Goal: Information Seeking & Learning: Learn about a topic

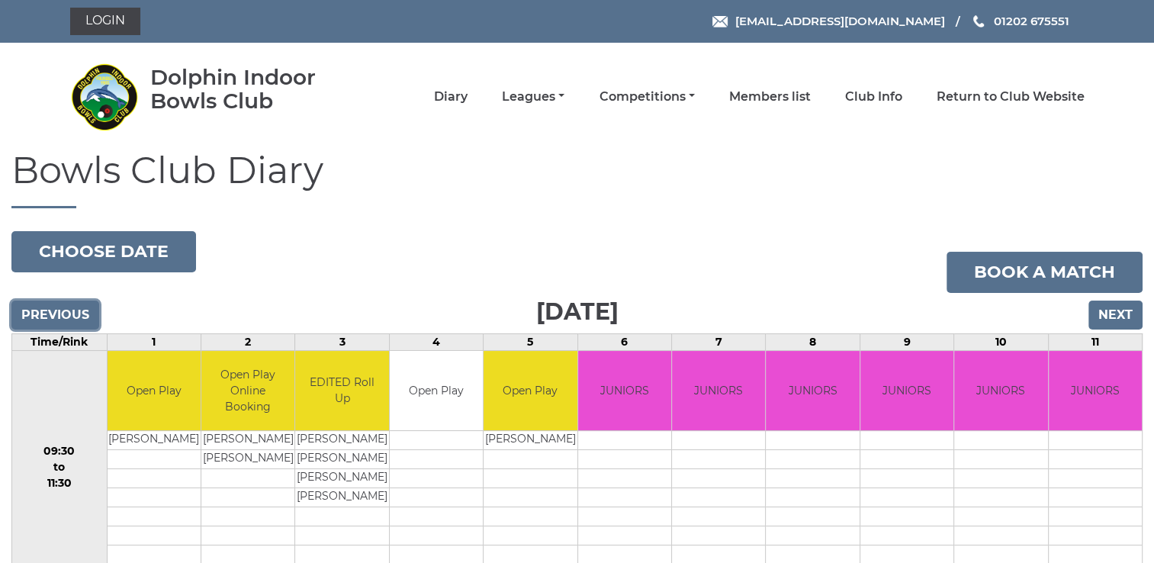
click at [43, 315] on input "Previous" at bounding box center [55, 314] width 88 height 29
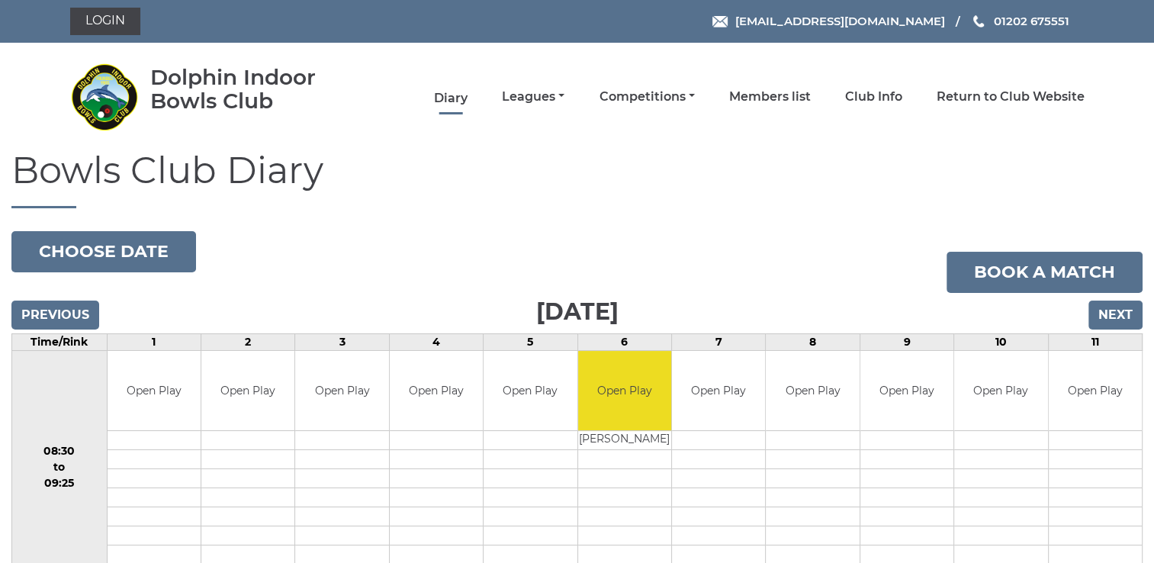
click at [448, 93] on link "Diary" at bounding box center [451, 98] width 34 height 17
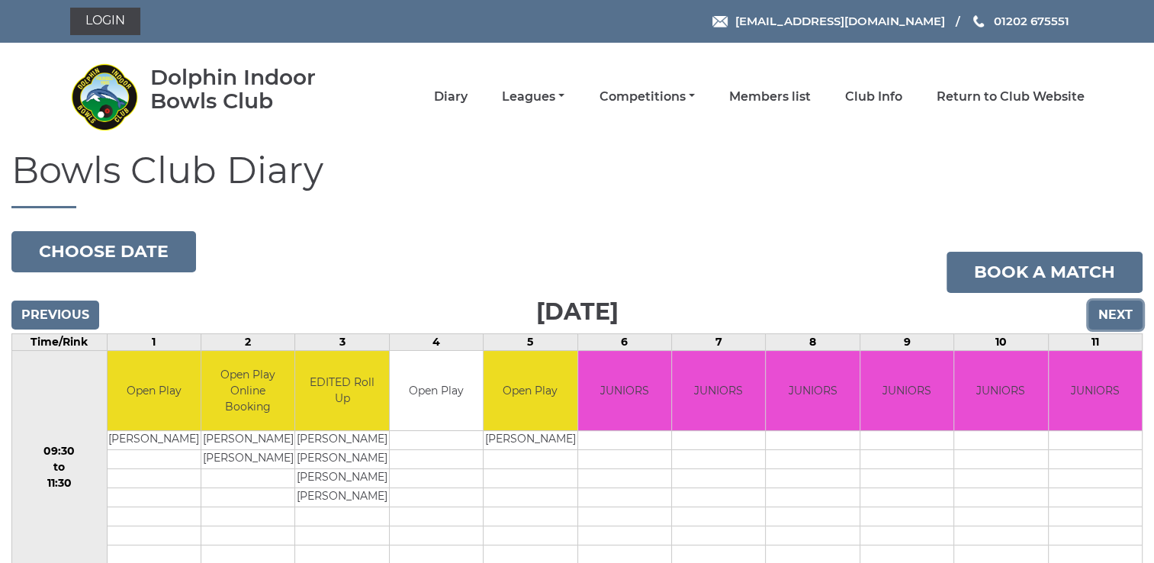
click at [1119, 309] on input "Next" at bounding box center [1115, 314] width 54 height 29
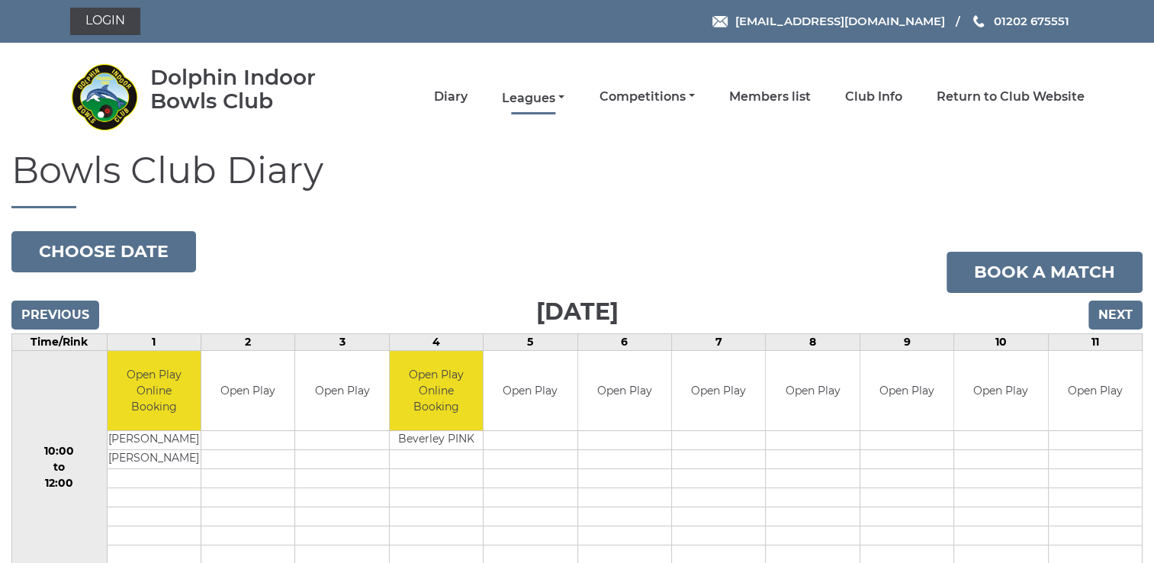
click at [529, 99] on link "Leagues" at bounding box center [533, 98] width 63 height 17
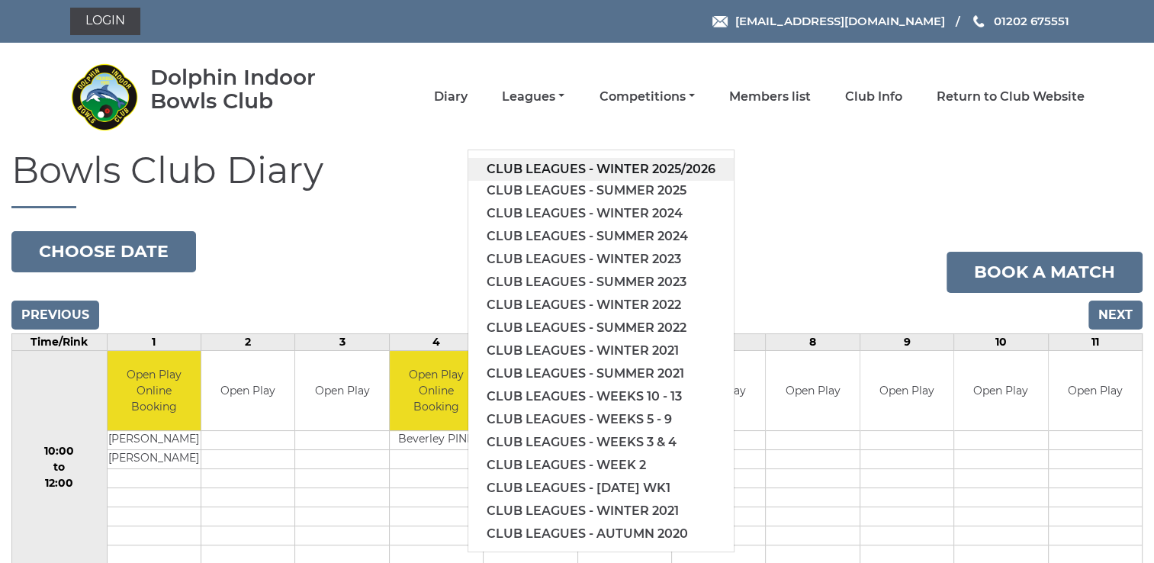
click at [619, 169] on link "Club leagues - Winter 2025/2026" at bounding box center [600, 169] width 265 height 23
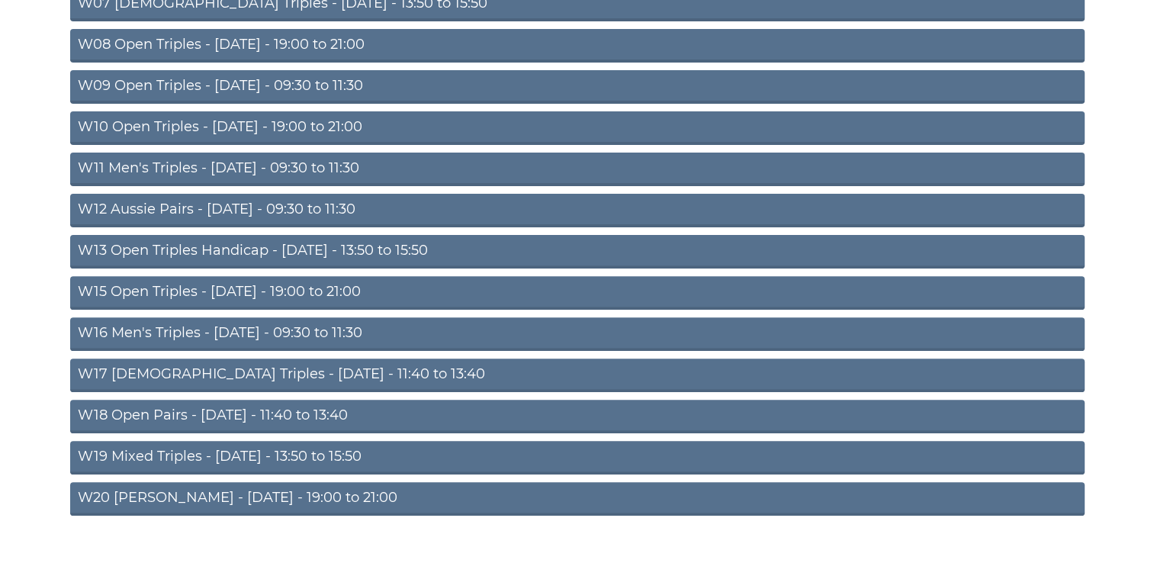
scroll to position [473, 0]
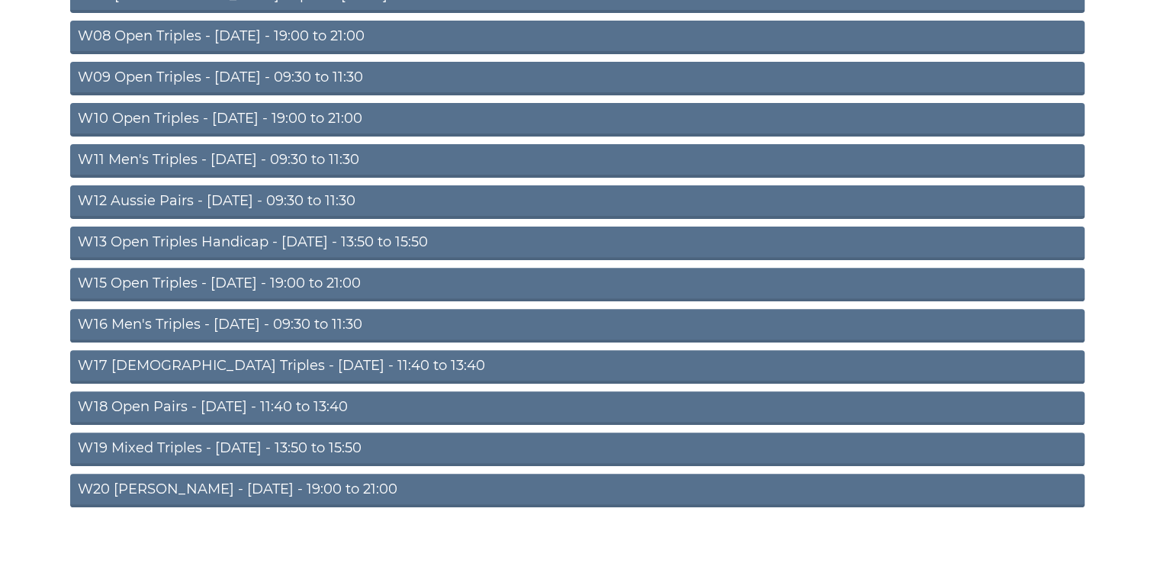
click at [137, 488] on link "W20 [PERSON_NAME] - [DATE] - 19:00 to 21:00" at bounding box center [577, 491] width 1014 height 34
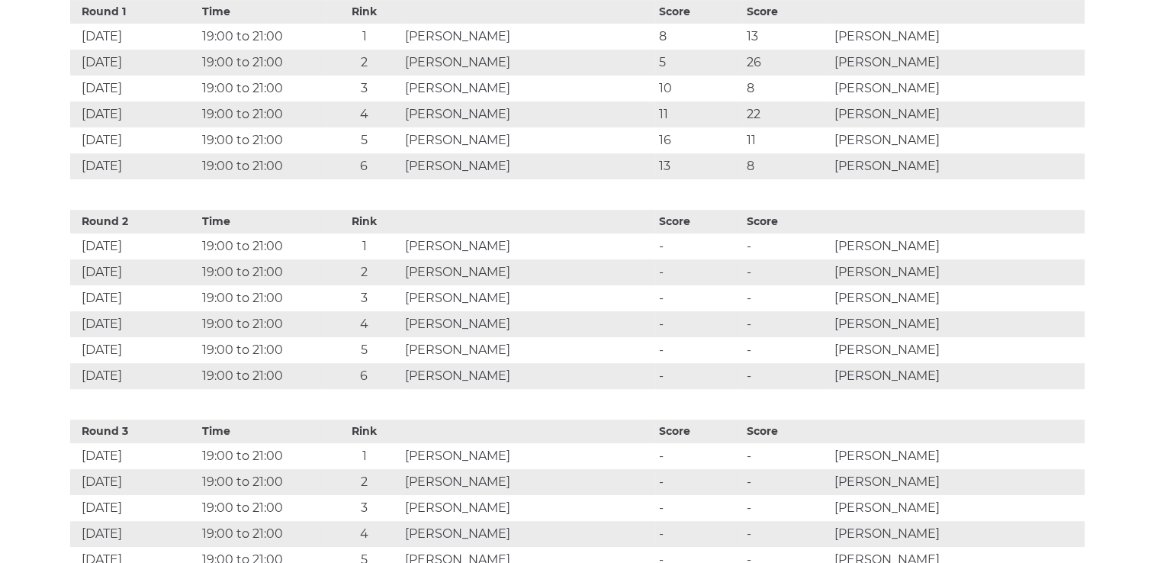
scroll to position [773, 0]
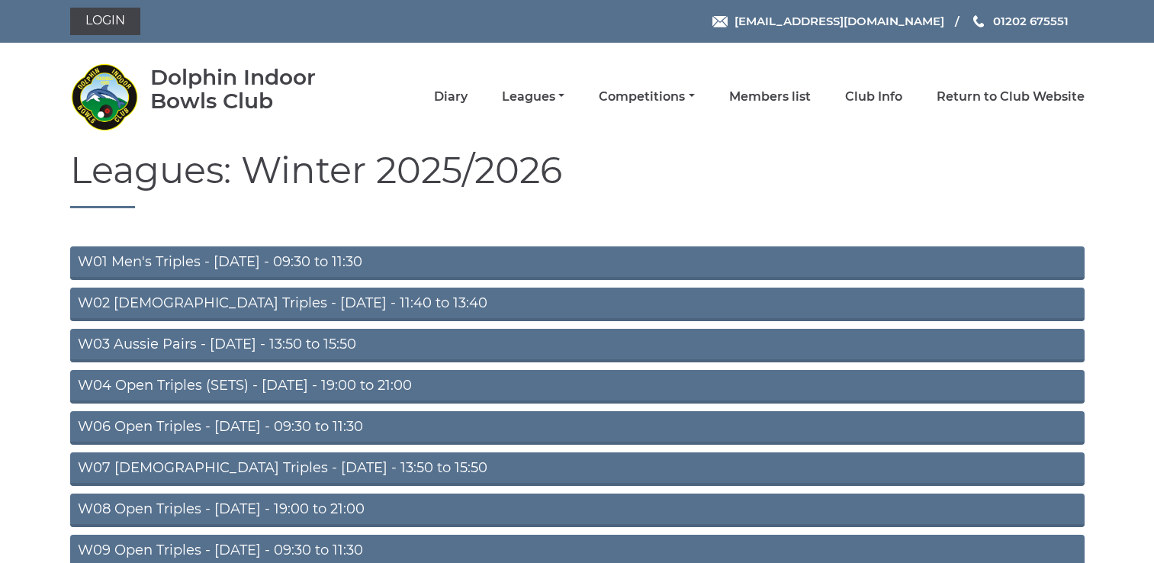
scroll to position [467, 0]
